Goal: Transaction & Acquisition: Purchase product/service

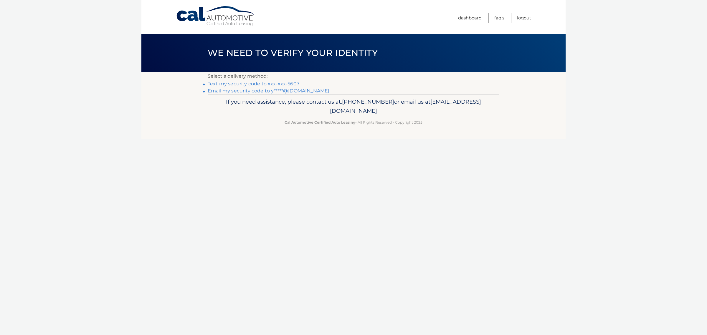
click at [299, 87] on link "Text my security code to xxx-xxx-5607" at bounding box center [254, 84] width 92 height 6
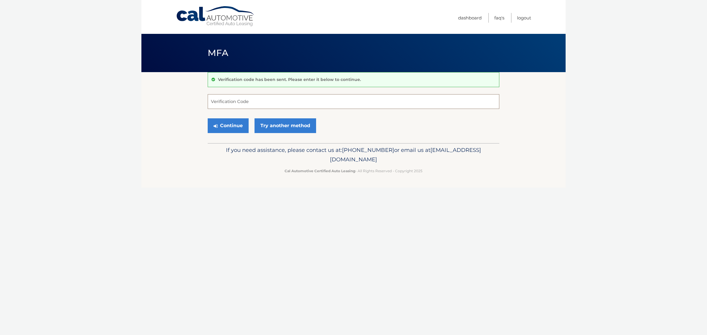
click at [223, 101] on input "Verification Code" at bounding box center [354, 101] width 292 height 15
type input "549381"
click at [240, 133] on button "Continue" at bounding box center [228, 125] width 41 height 15
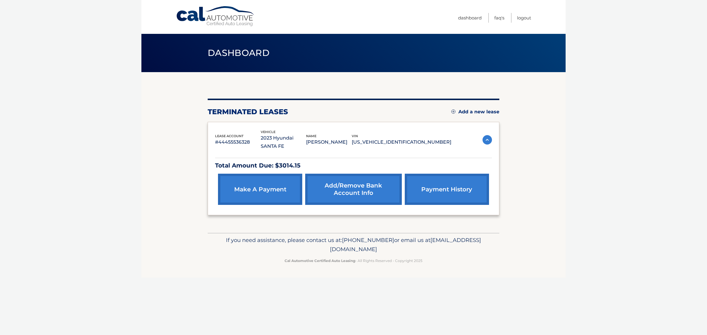
click at [272, 181] on link "make a payment" at bounding box center [260, 189] width 84 height 31
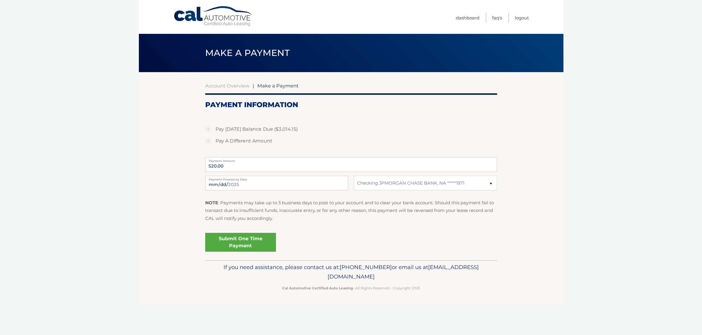
select select "Y2FiNTcyOWUtN2MwYS00MWI5LWEzNmItMmZlYjBjMWY1ZGM2"
click at [209, 135] on label "Pay Today's Balance Due ($3,014.15)" at bounding box center [351, 129] width 292 height 12
click at [209, 133] on input "Pay Today's Balance Due ($3,014.15)" at bounding box center [210, 127] width 6 height 9
radio input "true"
type input "3014.15"
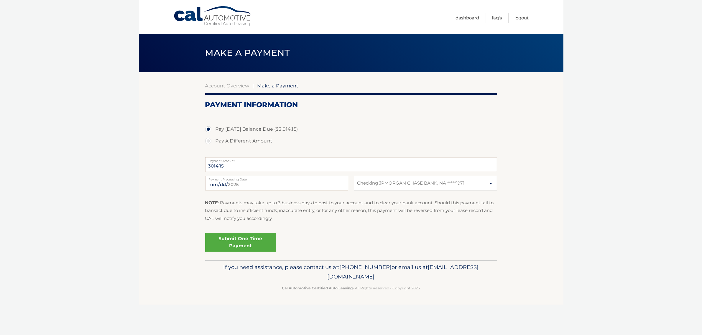
click at [273, 252] on link "Submit One Time Payment" at bounding box center [240, 242] width 71 height 19
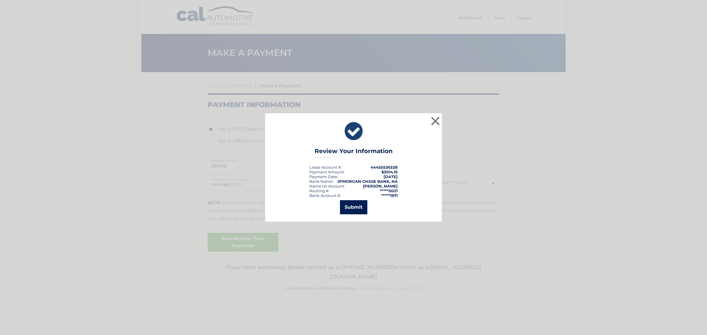
click at [359, 209] on button "Submit" at bounding box center [353, 207] width 27 height 14
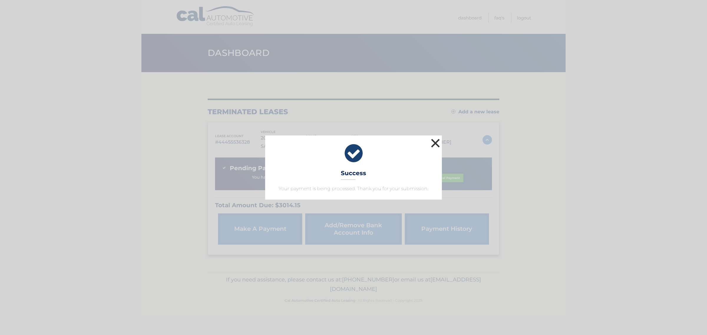
click at [435, 137] on button "×" at bounding box center [436, 143] width 12 height 12
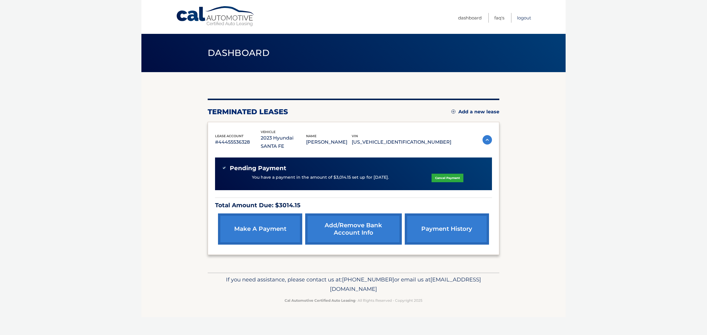
click at [517, 18] on link "Logout" at bounding box center [524, 18] width 14 height 10
